Goal: Information Seeking & Learning: Find specific fact

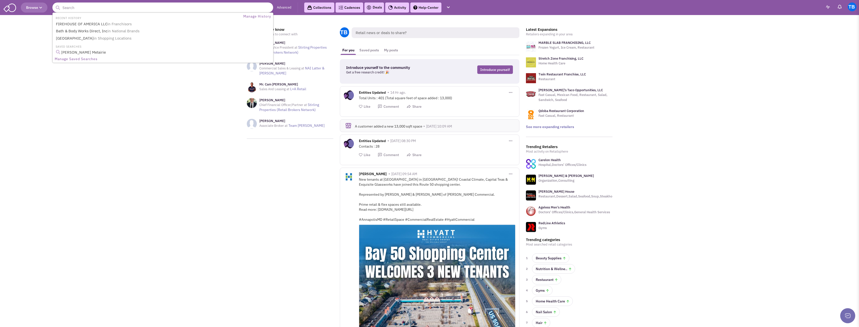
click at [179, 8] on input "text" at bounding box center [162, 8] width 221 height 10
paste input "Douglas Law Firm"
type input "Douglas Law Firm"
click at [54, 4] on button "submit" at bounding box center [58, 8] width 8 height 8
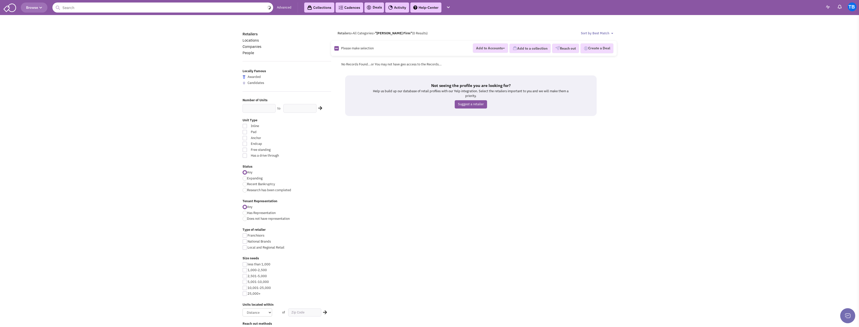
click at [228, 9] on input "text" at bounding box center [162, 8] width 221 height 10
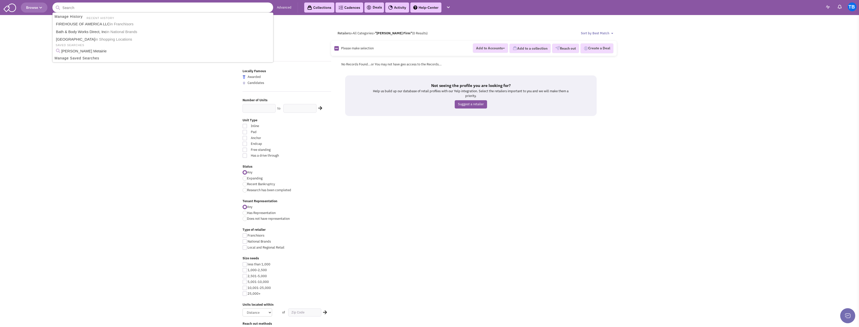
paste input "Encos Inc"
type input "Encos Inc"
click at [54, 4] on button "submit" at bounding box center [58, 8] width 8 height 8
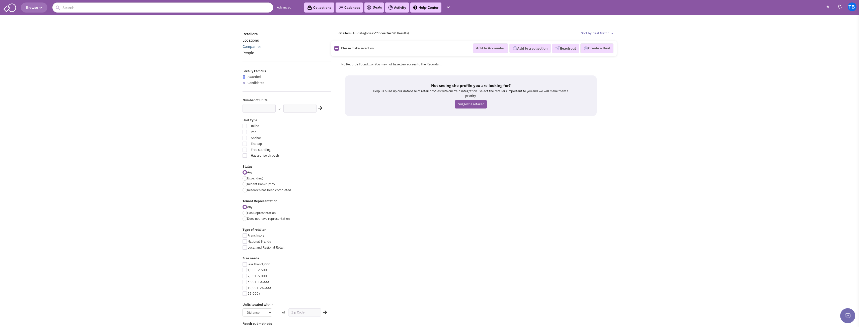
click at [250, 47] on link "Companies" at bounding box center [252, 46] width 19 height 5
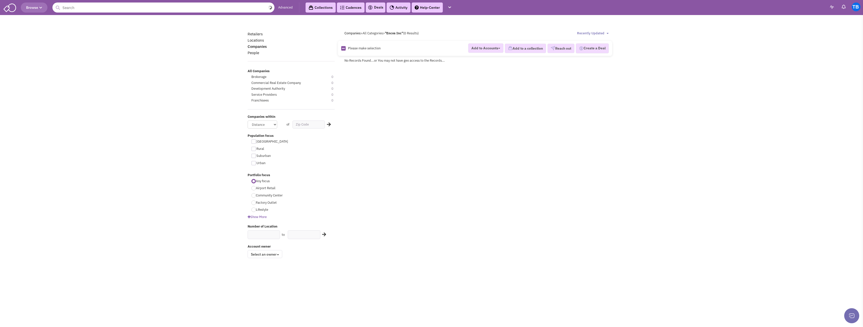
click at [214, 7] on input "text" at bounding box center [163, 8] width 222 height 10
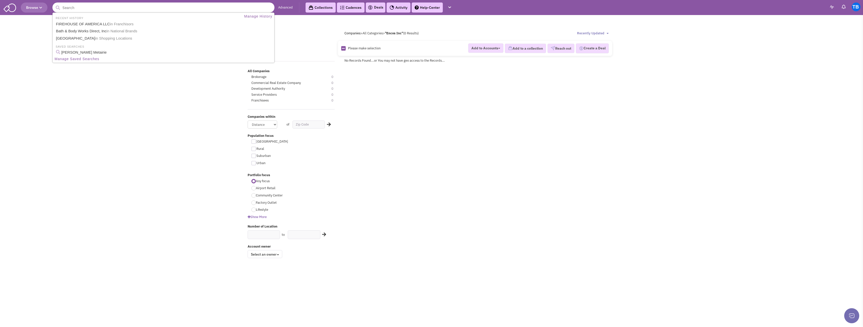
paste input "Encos Inc"
type input "Encos"
click at [54, 4] on button "submit" at bounding box center [58, 8] width 8 height 8
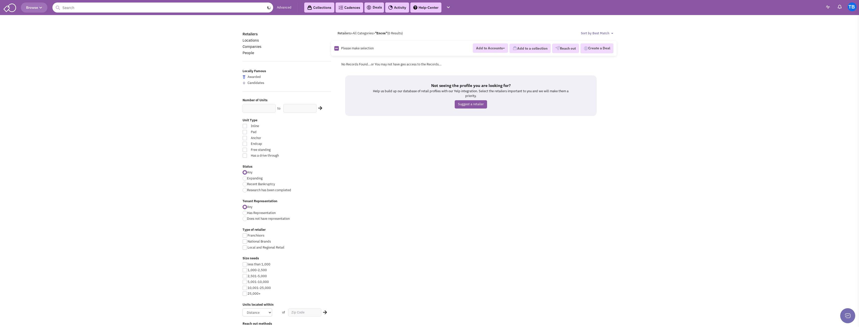
click at [263, 8] on input "text" at bounding box center [162, 8] width 221 height 10
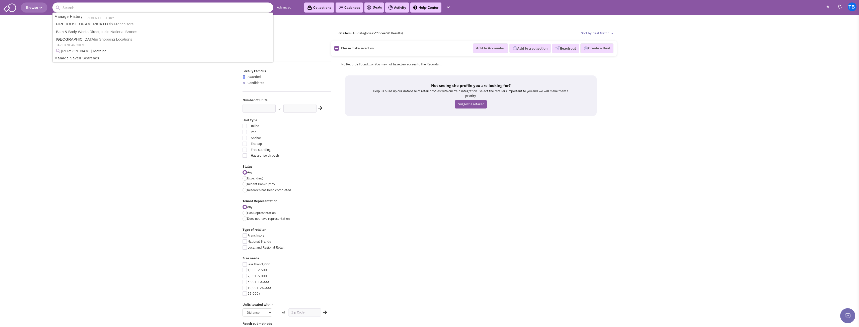
paste input "McNeary Inc"
type input "McNeary Inc"
click at [54, 4] on button "submit" at bounding box center [58, 8] width 8 height 8
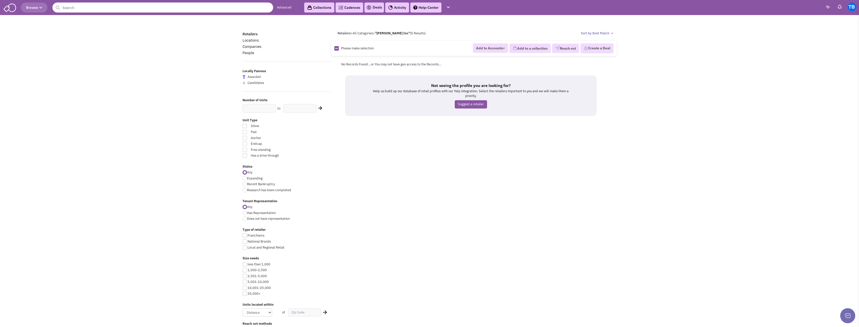
click at [218, 9] on input "text" at bounding box center [162, 8] width 221 height 10
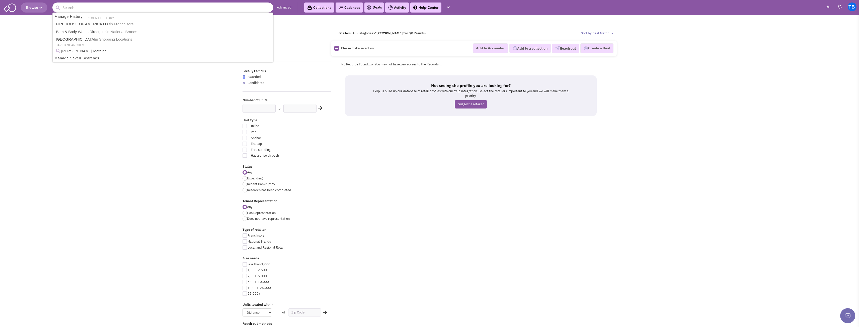
paste input "Charlotte C McDaniel McGehee Aplc"
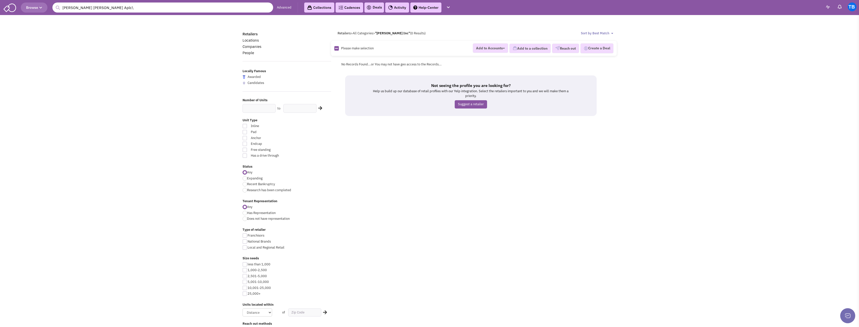
type input "Charlotte C McDaniel McGehee Aplc\"
click at [54, 4] on button "submit" at bounding box center [58, 8] width 8 height 8
click at [248, 51] on link "People" at bounding box center [249, 52] width 12 height 5
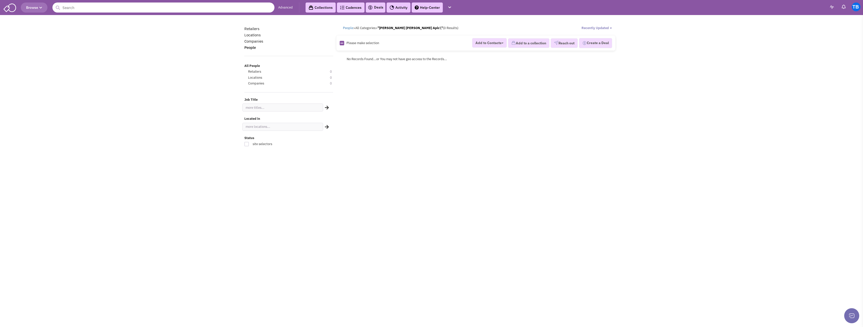
click at [150, 6] on input "text" at bounding box center [163, 8] width 222 height 10
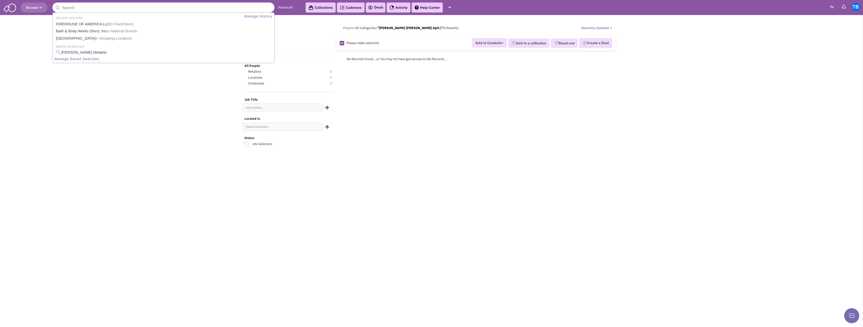
paste input "Ld Brooks Financial Insurance Group"
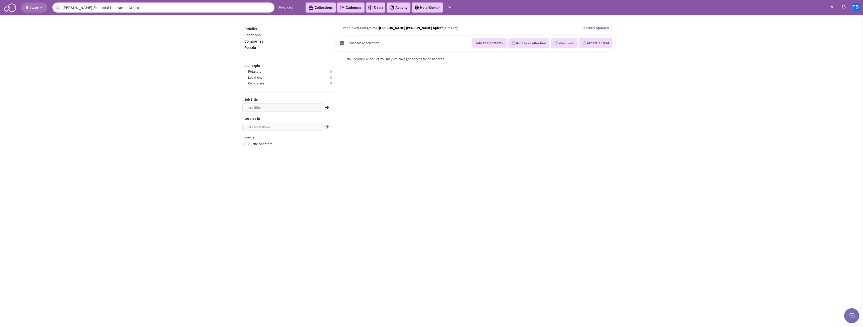
drag, startPoint x: 211, startPoint y: 11, endPoint x: 0, endPoint y: 14, distance: 211.5
click at [0, 14] on header "Browse 1 result is available, use up and down arrow keys to navigate. Ld Brooks…" at bounding box center [431, 7] width 863 height 15
paste input "Beth Claybourn Interiors"
type input "Beth Claybourn Interiors"
click at [54, 4] on button "submit" at bounding box center [58, 8] width 8 height 8
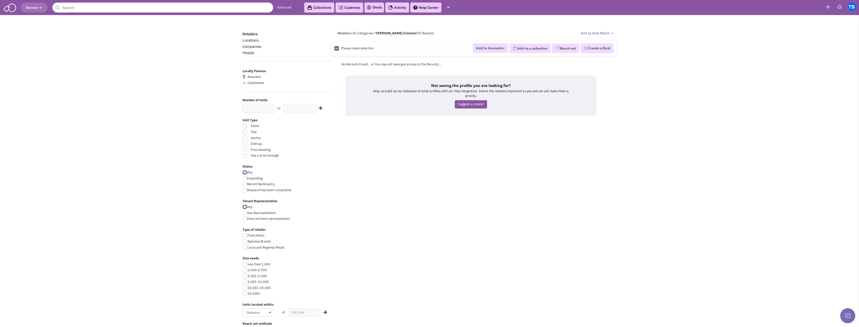
click at [27, 9] on span "Browse" at bounding box center [34, 7] width 16 height 5
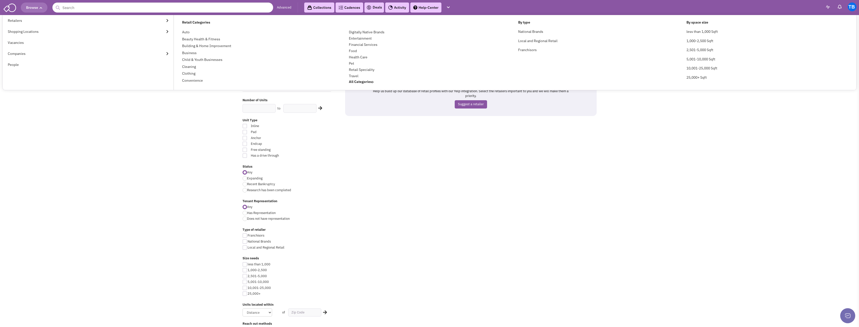
click at [88, 133] on body "Browse Advanced Collections Cadences 0 Deals Activity Help-Center Calendar" at bounding box center [429, 224] width 859 height 448
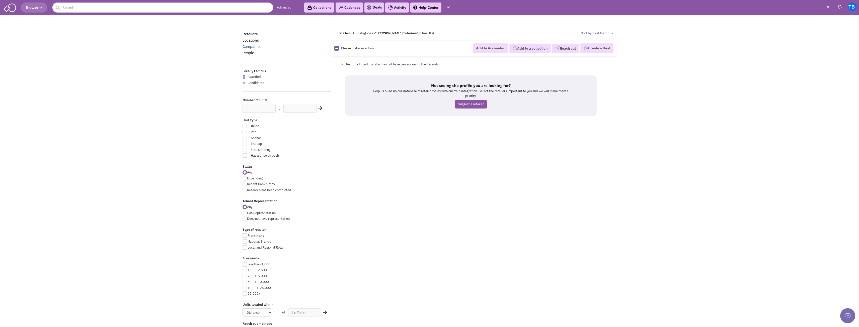
click at [247, 45] on link "Companies" at bounding box center [252, 46] width 19 height 5
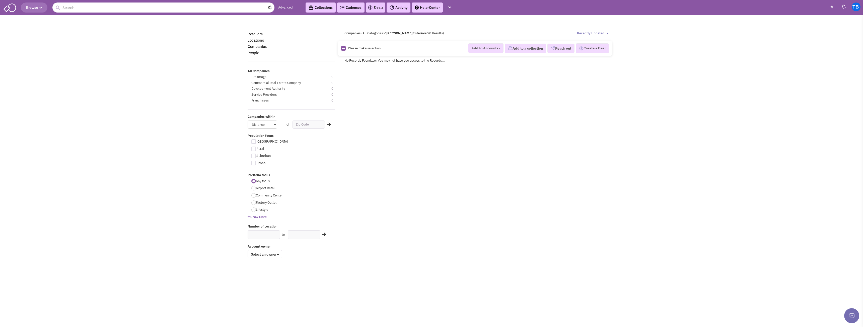
click at [225, 8] on input "text" at bounding box center [163, 8] width 222 height 10
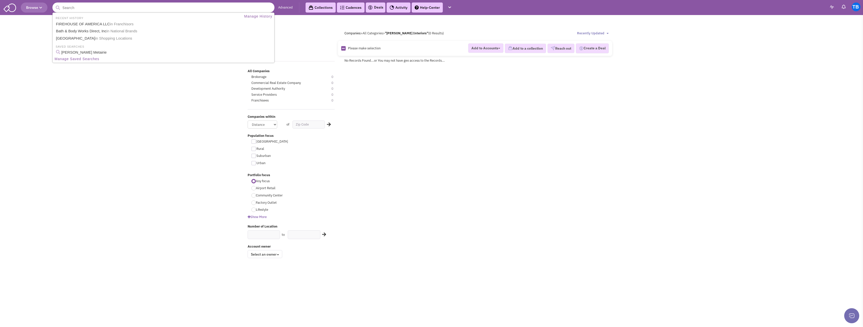
paste input "Steve Dearie & Associates CLU Chartered Financial"
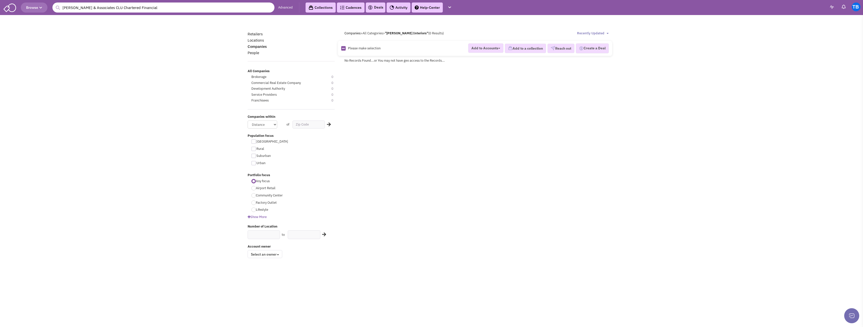
drag, startPoint x: 161, startPoint y: 6, endPoint x: 57, endPoint y: 5, distance: 103.6
click at [57, 5] on form "1 result is available, use up and down arrow keys to navigate. Steve Dearie & A…" at bounding box center [163, 8] width 222 height 10
paste input "Chantelle G Einsel LLC"
type input "Chantelle G Einsel LLC"
click at [54, 4] on button "submit" at bounding box center [58, 8] width 8 height 8
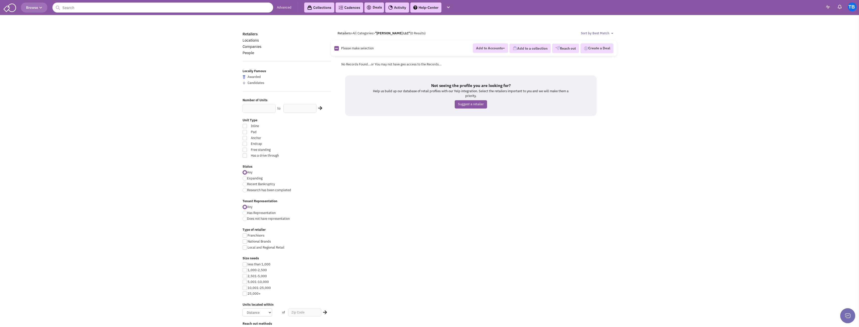
click at [249, 13] on header "Browse Advanced Collections Cadences 0 Deals Activity Help-Center Calendar" at bounding box center [429, 7] width 859 height 15
drag, startPoint x: 249, startPoint y: 13, endPoint x: 249, endPoint y: 8, distance: 4.5
click at [249, 8] on input "text" at bounding box center [162, 8] width 221 height 10
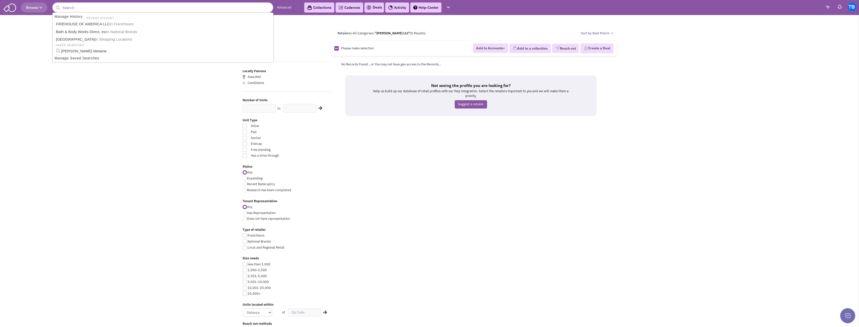
paste input "Chantelle Einsel"
type input "Chantelle Einsel"
click at [112, 23] on span "People" at bounding box center [113, 24] width 12 height 6
